Goal: Task Accomplishment & Management: Manage account settings

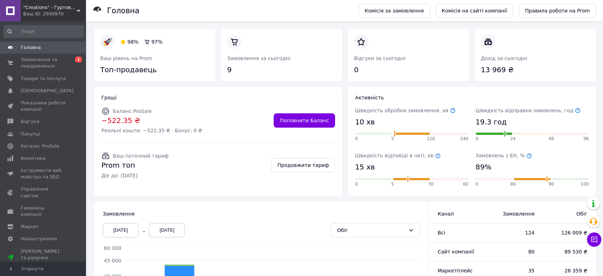
click at [29, 48] on span "Головна" at bounding box center [31, 47] width 20 height 6
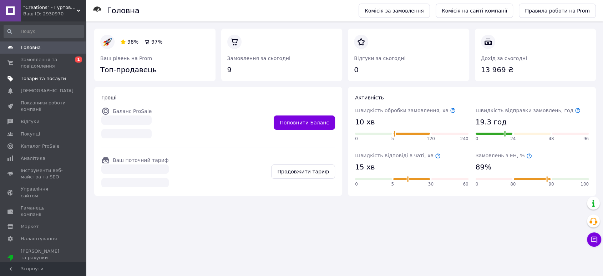
click at [41, 79] on span "Товари та послуги" at bounding box center [43, 78] width 45 height 6
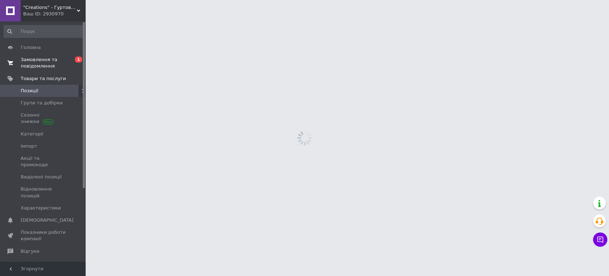
click at [44, 68] on span "Замовлення та повідомлення" at bounding box center [43, 62] width 45 height 13
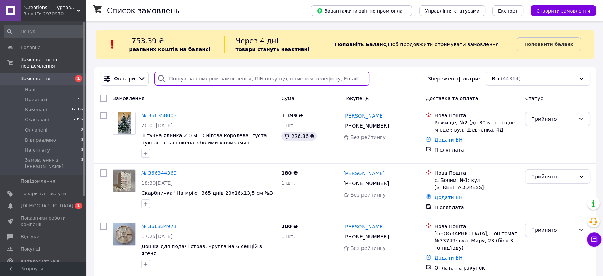
click at [180, 79] on input "search" at bounding box center [262, 78] width 215 height 14
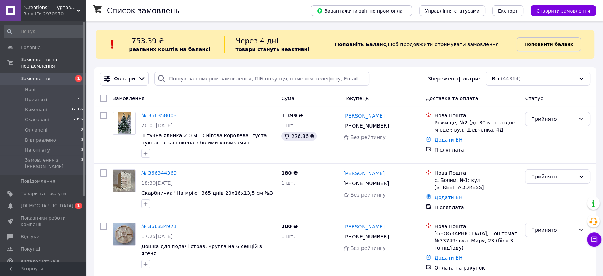
click at [532, 44] on b "Поповнити баланс" at bounding box center [548, 43] width 49 height 5
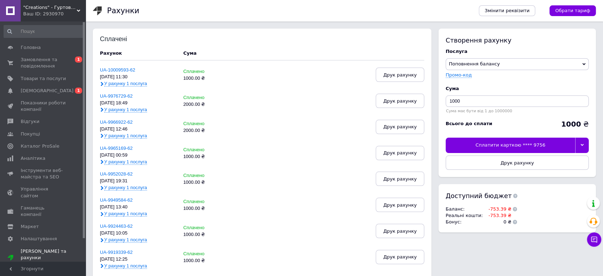
click at [582, 145] on icon at bounding box center [582, 145] width 3 height 2
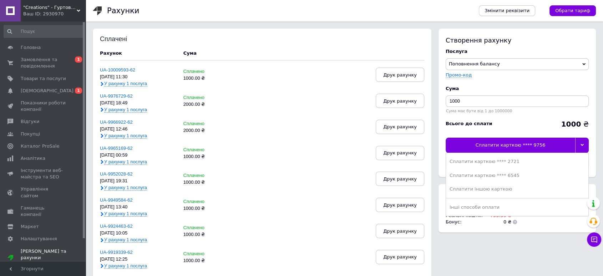
click at [583, 145] on icon at bounding box center [582, 144] width 3 height 3
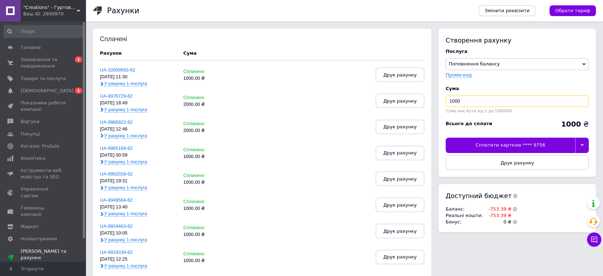
click at [450, 100] on input "1000" at bounding box center [517, 100] width 143 height 11
type input "2000"
click at [581, 145] on icon at bounding box center [582, 145] width 3 height 2
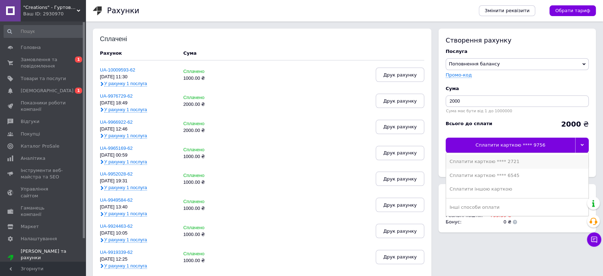
click at [508, 159] on div "Сплатити карткою **** 2721" at bounding box center [517, 161] width 135 height 6
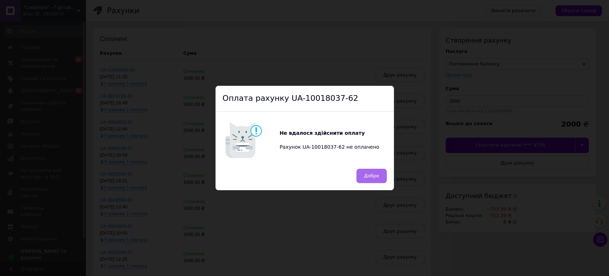
click at [371, 176] on span "Добре" at bounding box center [371, 175] width 15 height 5
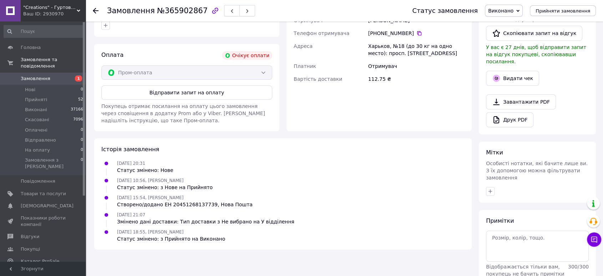
scroll to position [79, 0]
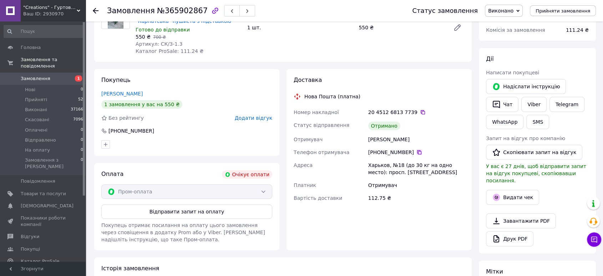
click at [416, 151] on icon at bounding box center [419, 152] width 6 height 6
click at [421, 111] on icon at bounding box center [423, 112] width 4 height 4
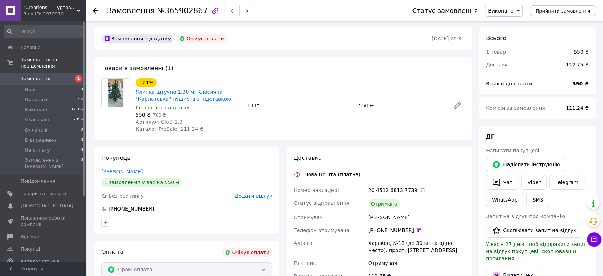
scroll to position [0, 0]
